Goal: Transaction & Acquisition: Purchase product/service

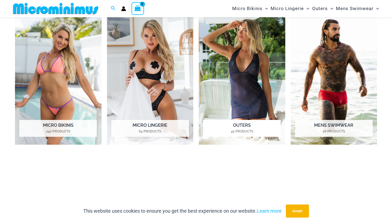
scroll to position [263, 0]
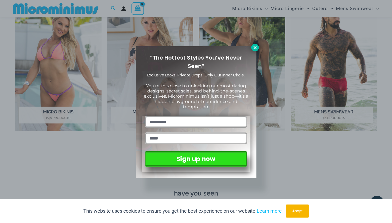
click at [255, 48] on icon at bounding box center [255, 47] width 3 height 3
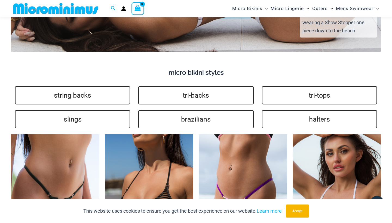
scroll to position [1109, 0]
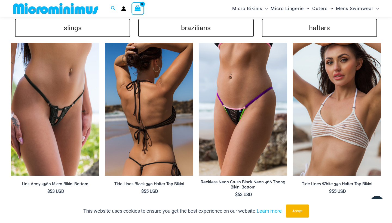
click at [161, 91] on img at bounding box center [149, 109] width 89 height 133
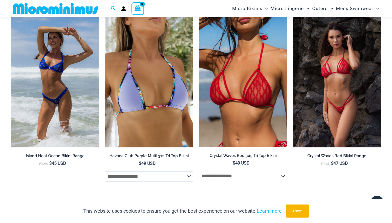
scroll to position [1441, 0]
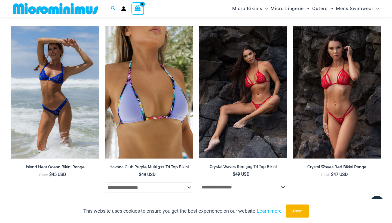
click at [229, 60] on img at bounding box center [243, 92] width 89 height 132
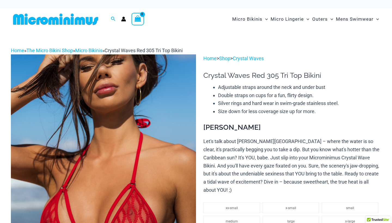
click at [152, 109] on img at bounding box center [103, 193] width 185 height 278
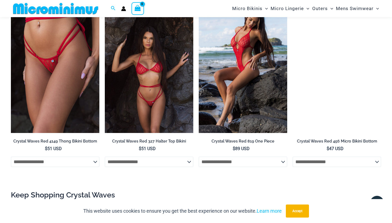
scroll to position [537, 0]
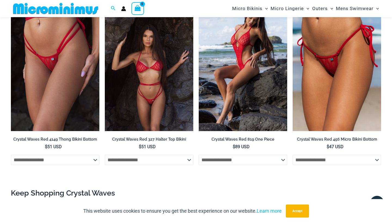
click at [152, 87] on img at bounding box center [149, 64] width 89 height 133
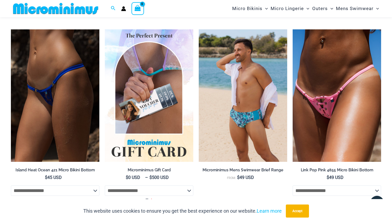
scroll to position [1273, 0]
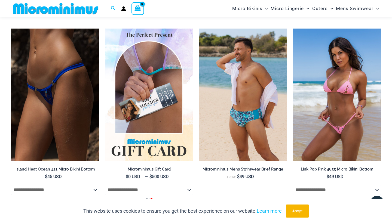
click at [318, 71] on img at bounding box center [337, 95] width 89 height 133
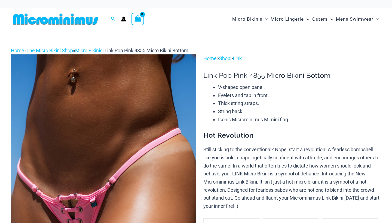
click at [138, 119] on img at bounding box center [103, 193] width 185 height 278
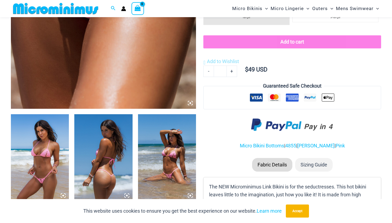
scroll to position [269, 0]
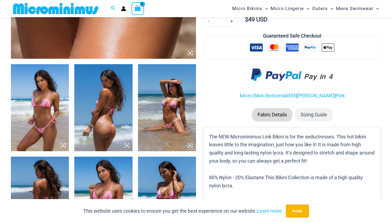
click at [163, 96] on img at bounding box center [167, 107] width 58 height 87
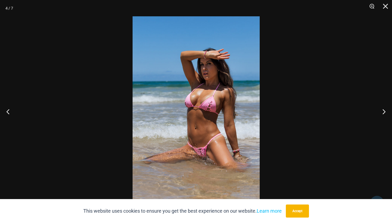
click at [211, 65] on img at bounding box center [196, 111] width 127 height 191
